Goal: Task Accomplishment & Management: Manage account settings

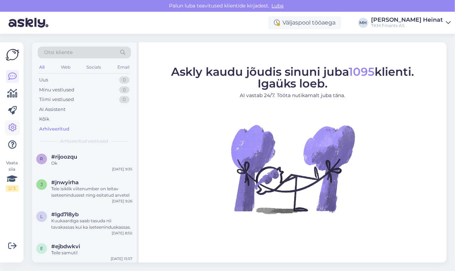
click at [12, 125] on icon at bounding box center [12, 128] width 9 height 9
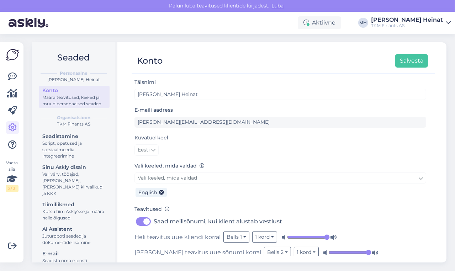
scroll to position [7, 0]
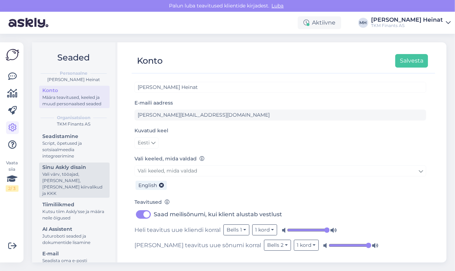
click at [68, 169] on div "Sinu Askly disain" at bounding box center [74, 167] width 64 height 7
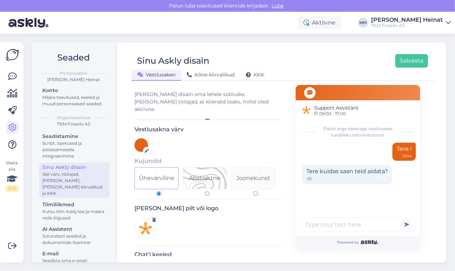
scroll to position [85, 0]
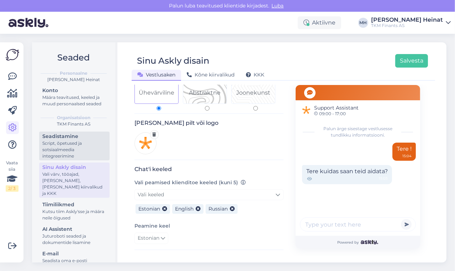
click at [81, 142] on div "Script, õpetused ja sotsiaalmeedia integreerimine" at bounding box center [74, 149] width 64 height 19
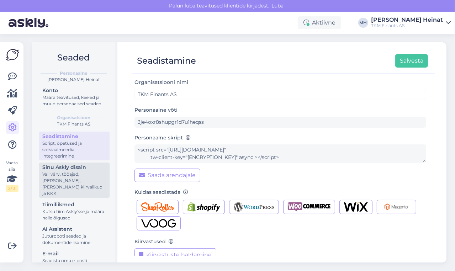
click at [78, 172] on div "Vali värv, tööajad, [PERSON_NAME], [PERSON_NAME] kiirvalikud ja KKK" at bounding box center [74, 184] width 64 height 26
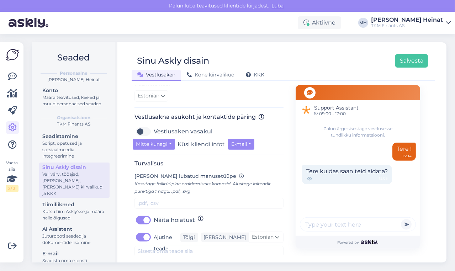
scroll to position [256, 0]
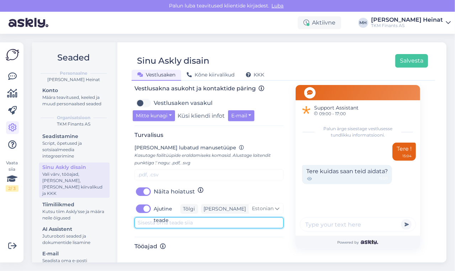
click at [172, 218] on textarea at bounding box center [209, 223] width 149 height 11
paste textarea "[PERSON_NAME], et [DATE] pealelõunal esineb katkestusi Creditinfo infosüsteemid…"
click at [260, 218] on textarea "[PERSON_NAME], et [DATE] pealelõunal esineb katkestusi Creditinfo infosüsteemid…" at bounding box center [209, 223] width 149 height 11
type textarea "[PERSON_NAME], et [DATE] pealelõunal esineb katkestusi Creditinfo infosüsteemid…"
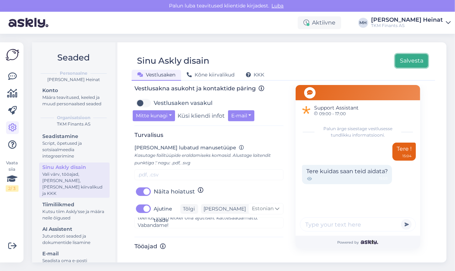
click at [411, 60] on button "Salvesta" at bounding box center [412, 61] width 33 height 14
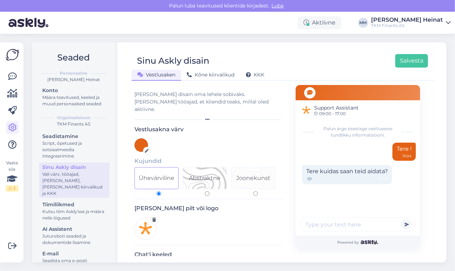
click at [443, 193] on div "Sinu Askly disain Salvesta Vestlusaken Kõne kiirvalikud KKK Vali disain oma leh…" at bounding box center [283, 152] width 326 height 220
